Goal: Task Accomplishment & Management: Use online tool/utility

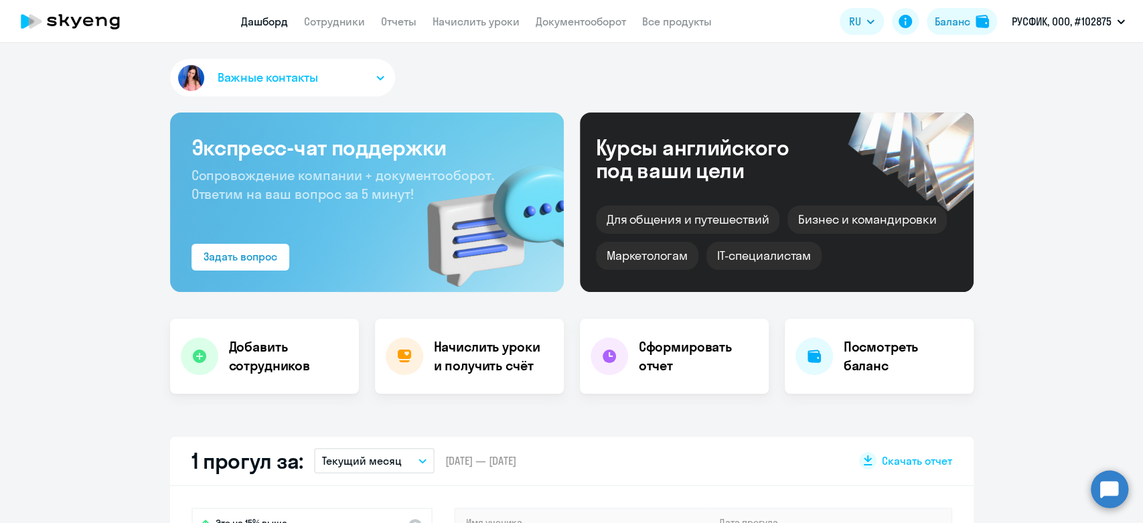
click at [496, 31] on app-header "Дашборд Сотрудники Отчеты Начислить уроки Документооборот Все продукты Дашборд …" at bounding box center [571, 21] width 1143 height 43
click at [496, 23] on link "Начислить уроки" at bounding box center [476, 21] width 87 height 13
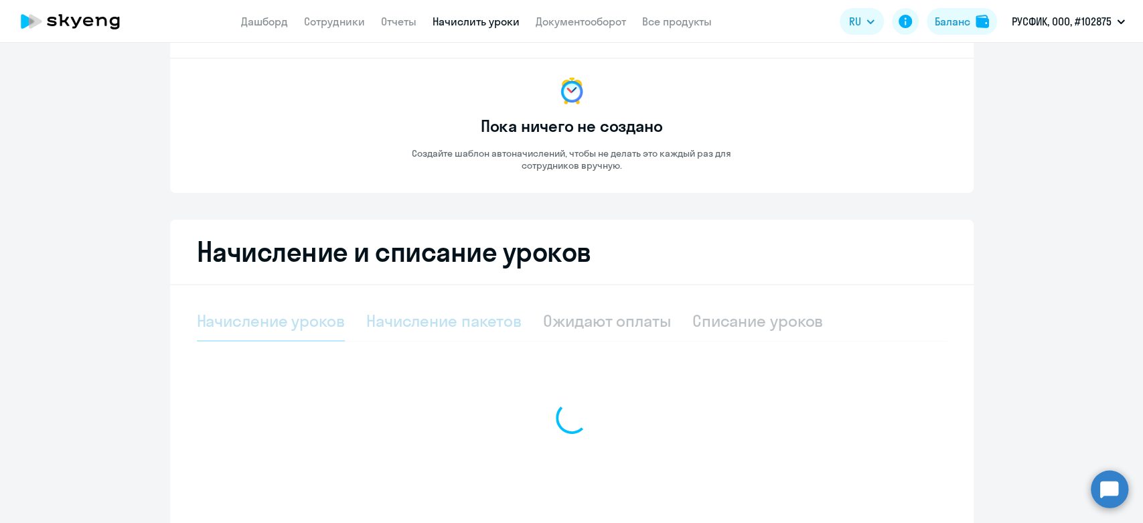
scroll to position [155, 0]
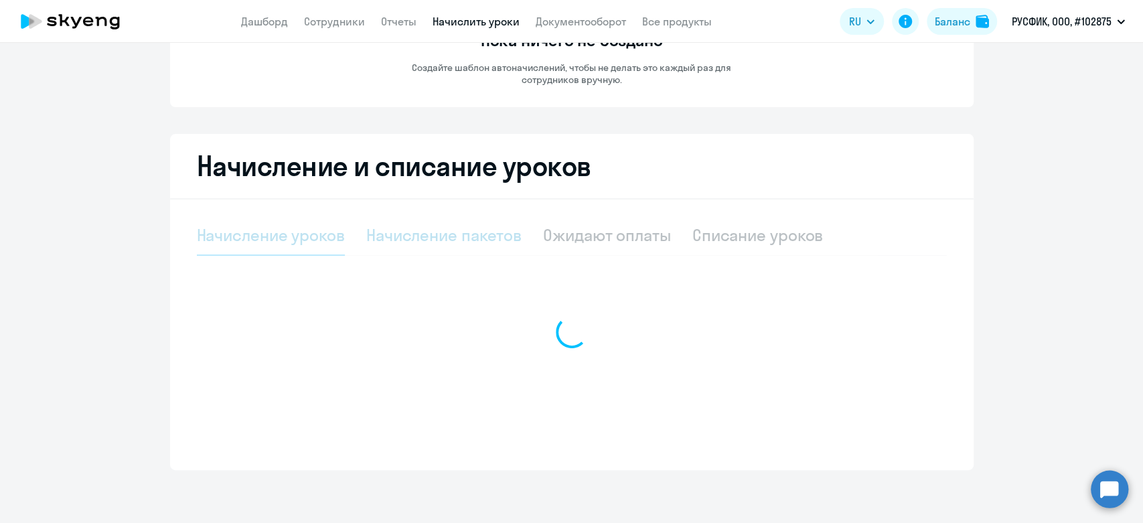
select select "10"
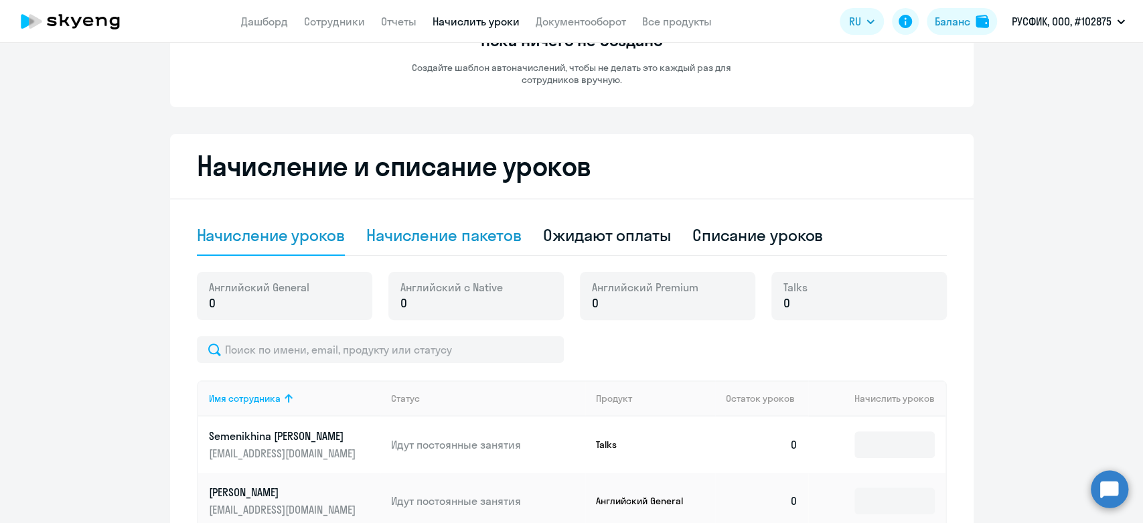
click at [419, 237] on div "Начисление пакетов" at bounding box center [443, 234] width 155 height 21
select select "10"
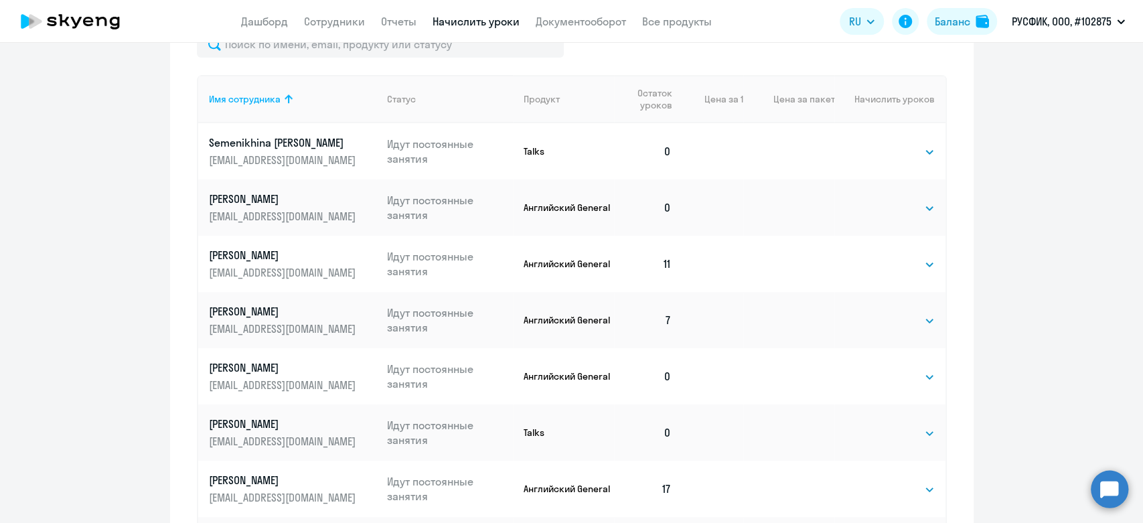
scroll to position [528, 0]
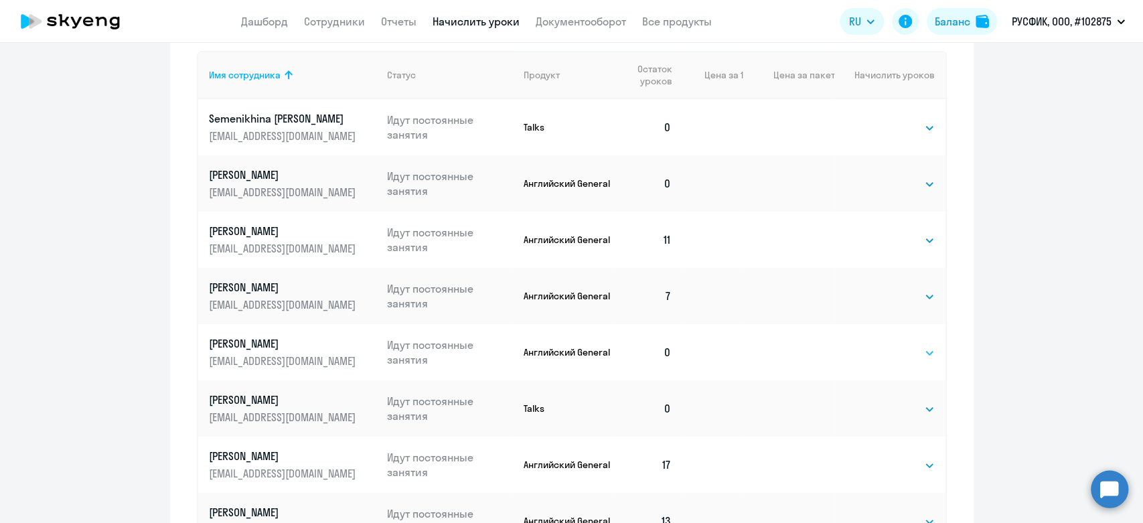
click at [895, 350] on select "Выбрать 4 8 16 32 64 96 128" at bounding box center [907, 353] width 55 height 16
select select "32"
click at [880, 345] on select "Выбрать 4 8 16 32 64 96 128" at bounding box center [907, 353] width 55 height 16
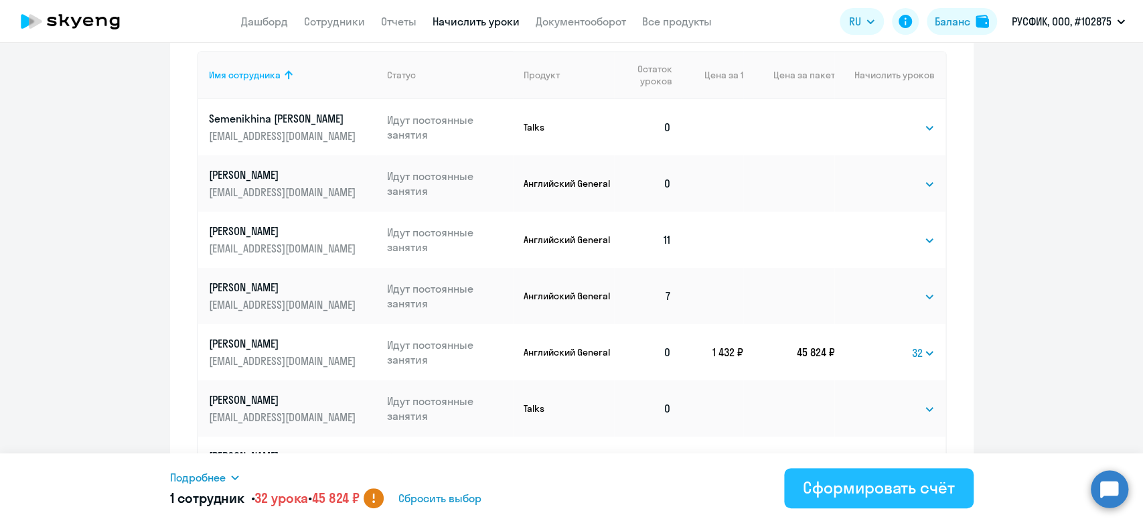
click at [868, 472] on button "Сформировать счёт" at bounding box center [878, 488] width 189 height 40
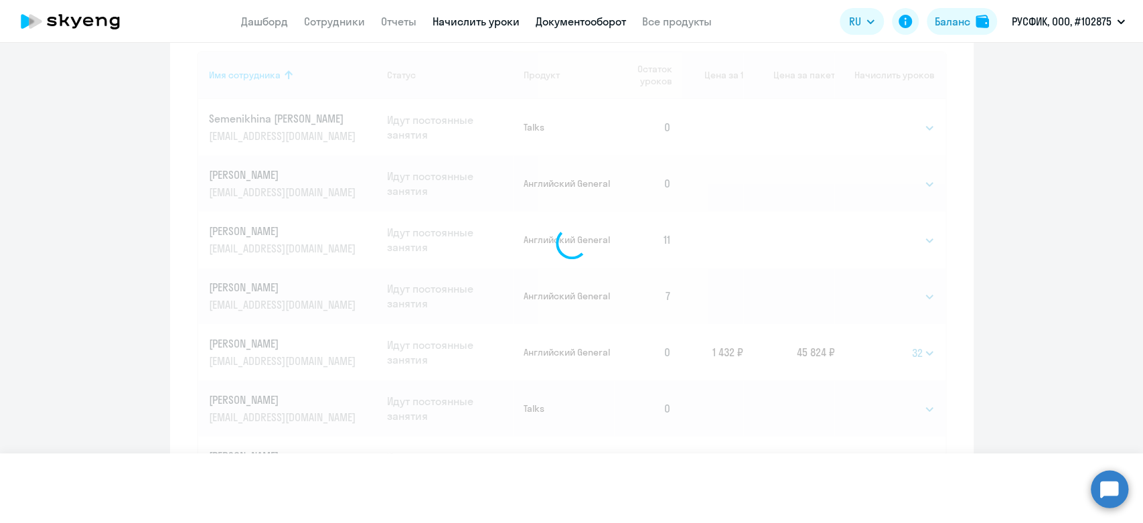
select select
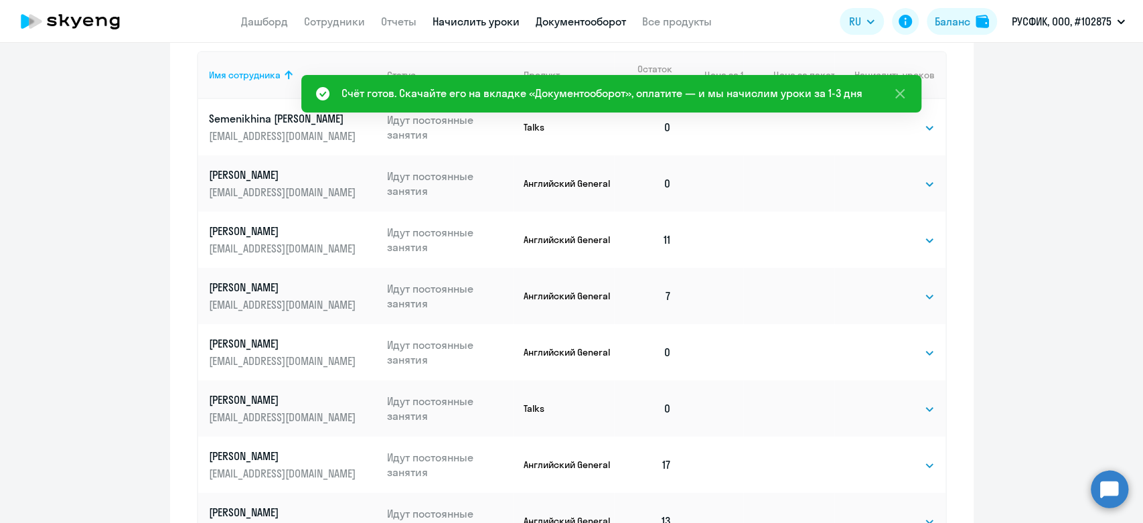
click at [564, 24] on link "Документооборот" at bounding box center [581, 21] width 90 height 13
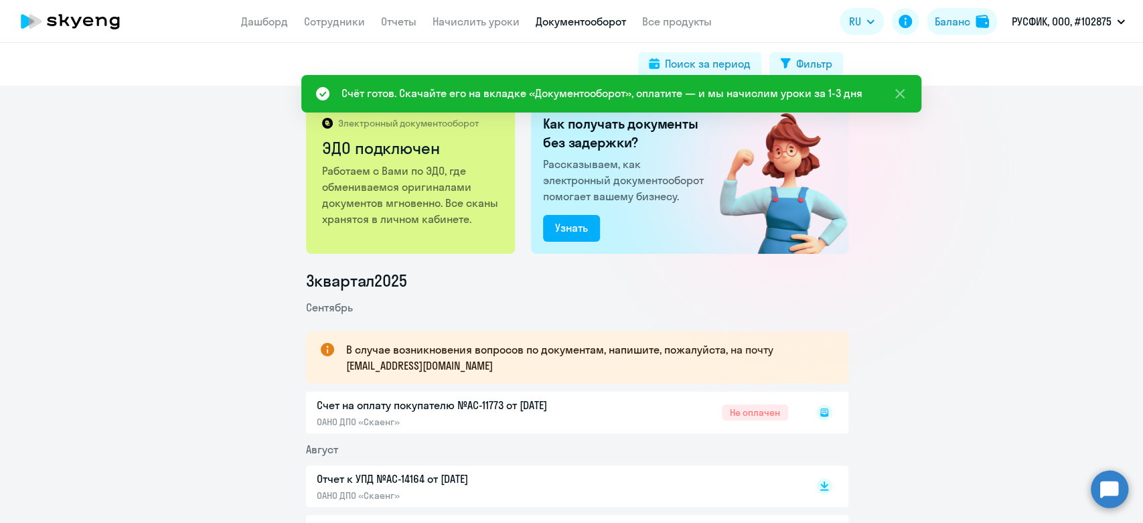
click at [812, 422] on div at bounding box center [810, 412] width 44 height 31
click at [820, 415] on icon at bounding box center [824, 412] width 8 height 8
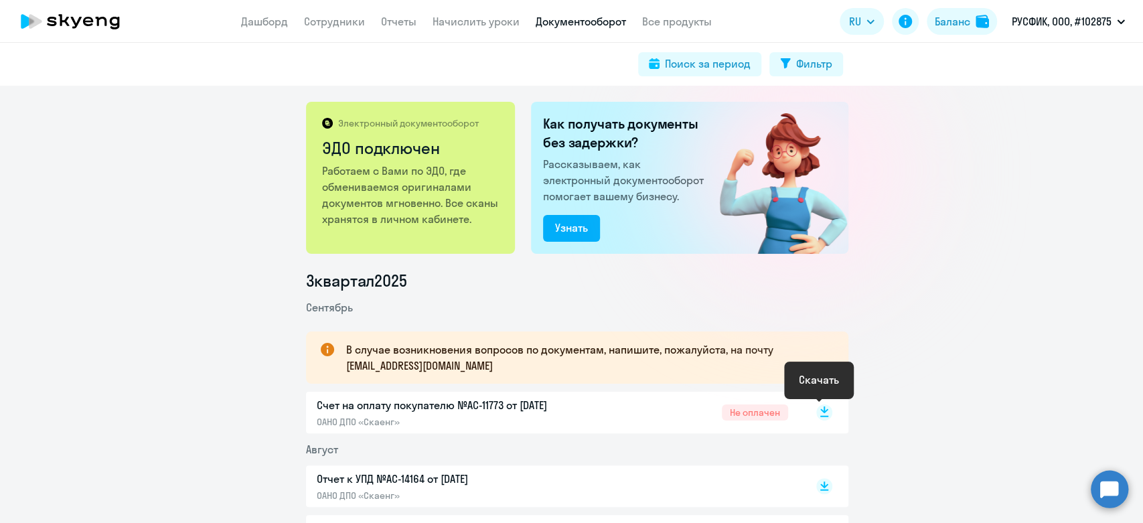
click at [816, 413] on rect at bounding box center [824, 412] width 16 height 16
